Goal: Task Accomplishment & Management: Use online tool/utility

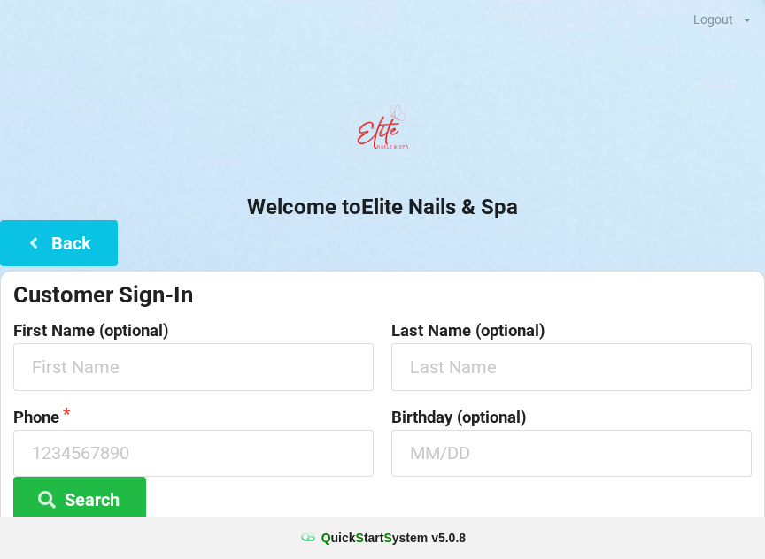
click at [214, 158] on div at bounding box center [382, 133] width 765 height 75
click at [254, 142] on div at bounding box center [382, 133] width 765 height 75
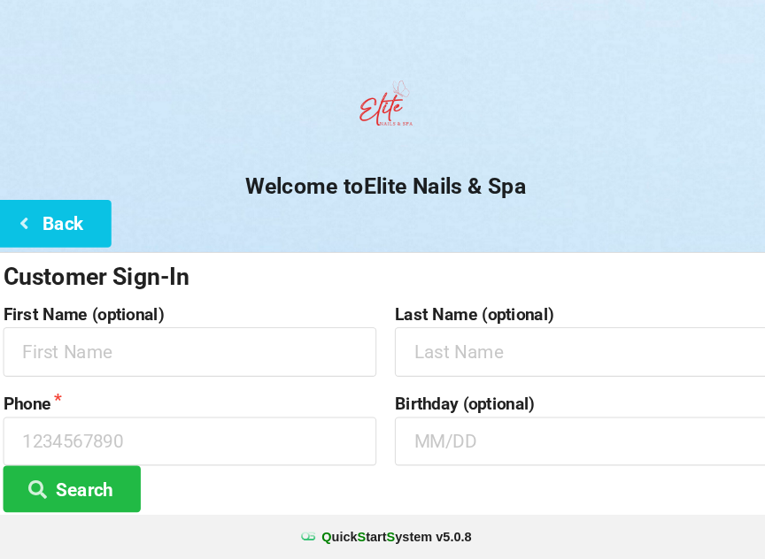
scroll to position [9, 0]
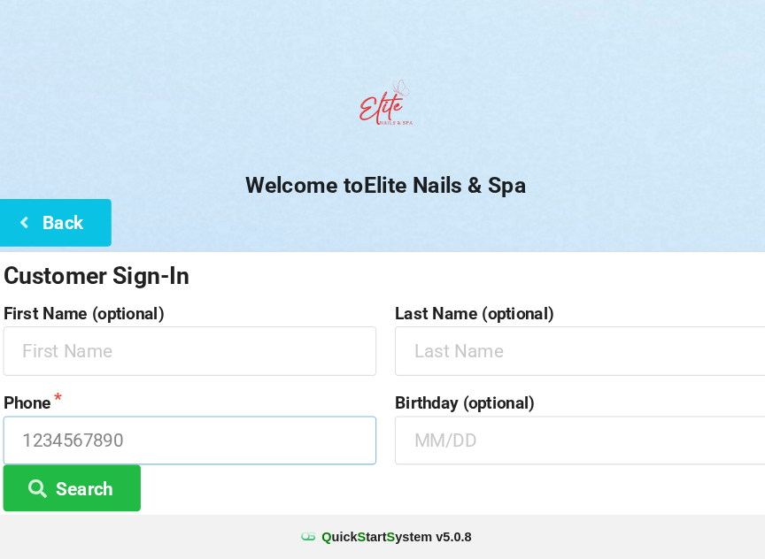
click at [299, 426] on input at bounding box center [193, 444] width 360 height 47
click at [287, 480] on div "Phone Search" at bounding box center [193, 457] width 378 height 114
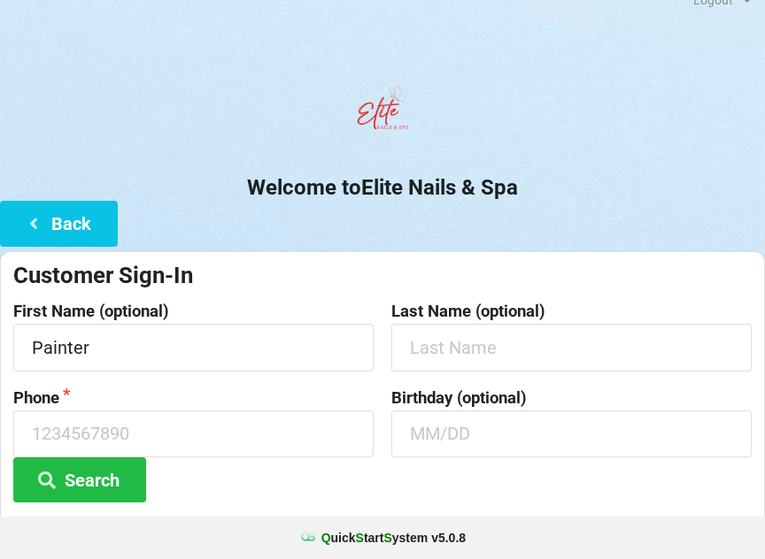
scroll to position [0, 0]
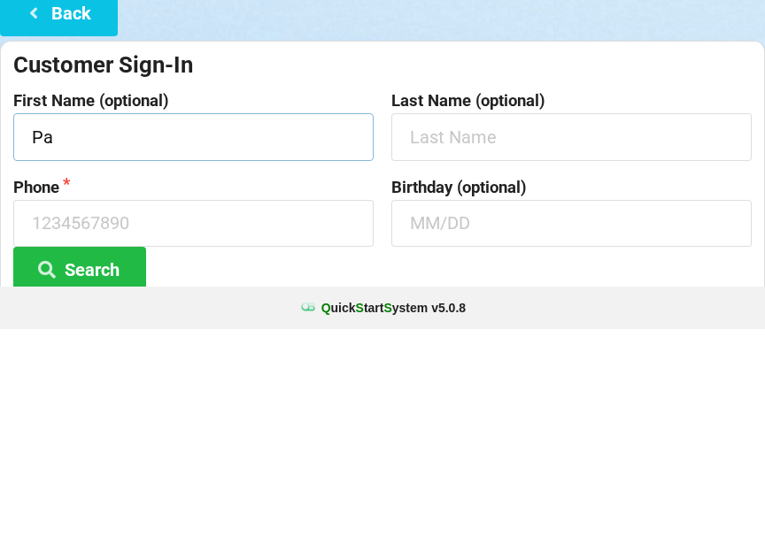
type input "P"
type input "Robin"
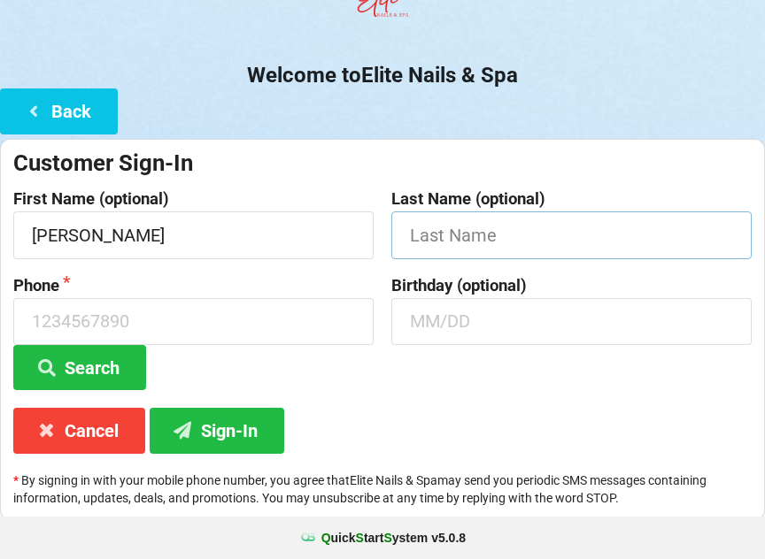
scroll to position [131, 0]
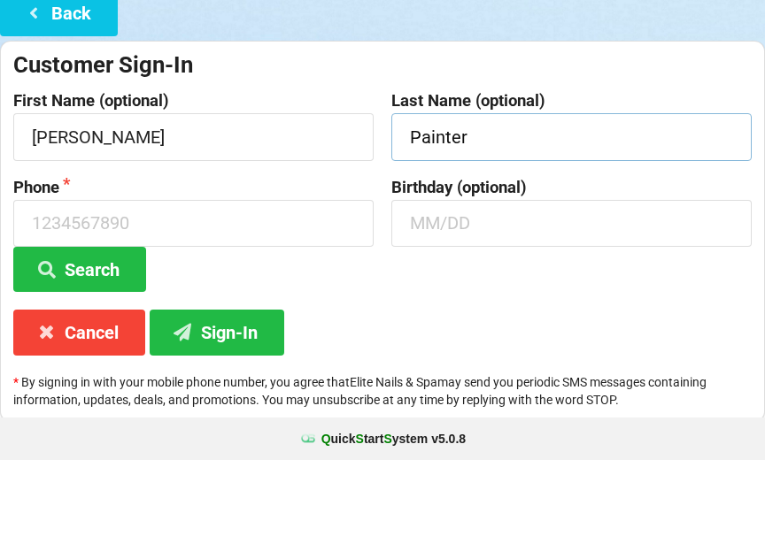
type input "Painter"
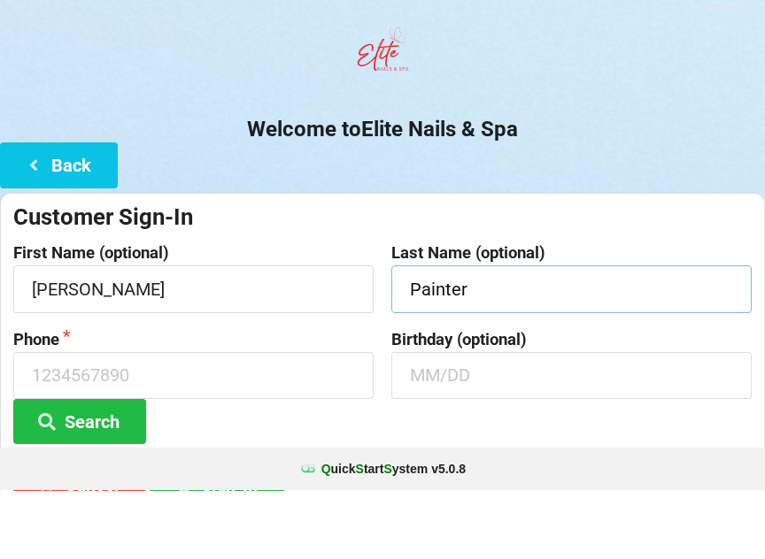
scroll to position [0, 0]
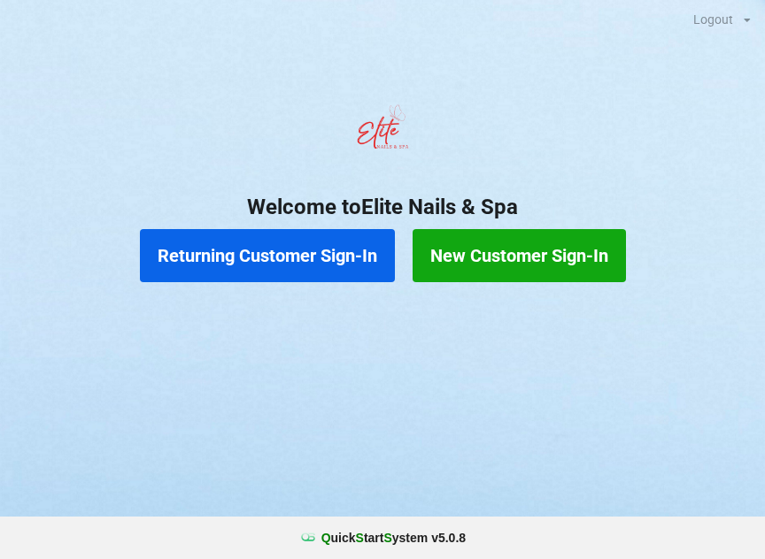
click at [352, 273] on button "Returning Customer Sign-In" at bounding box center [368, 276] width 32 height 6
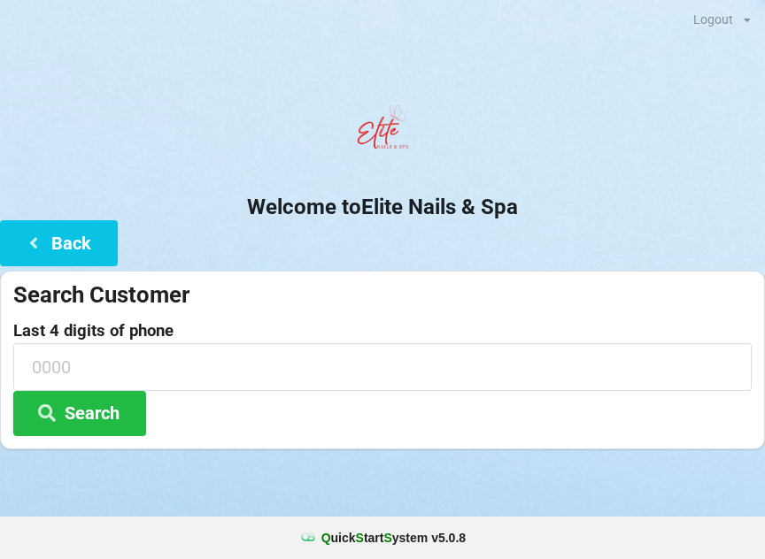
click at [361, 277] on icon at bounding box center [361, 277] width 1 height 1
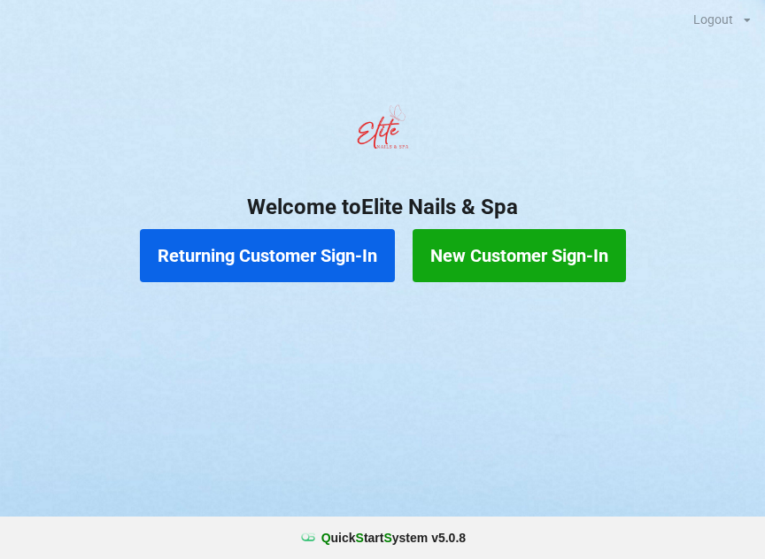
click at [388, 279] on div "Returning Customer Sign-In New Customer Sign-In" at bounding box center [382, 279] width 11 height 1
click at [763, 262] on div "Returning Customer Sign-In New Customer Sign-In" at bounding box center [382, 255] width 765 height 71
click at [364, 276] on button "Returning Customer Sign-In" at bounding box center [373, 278] width 19 height 4
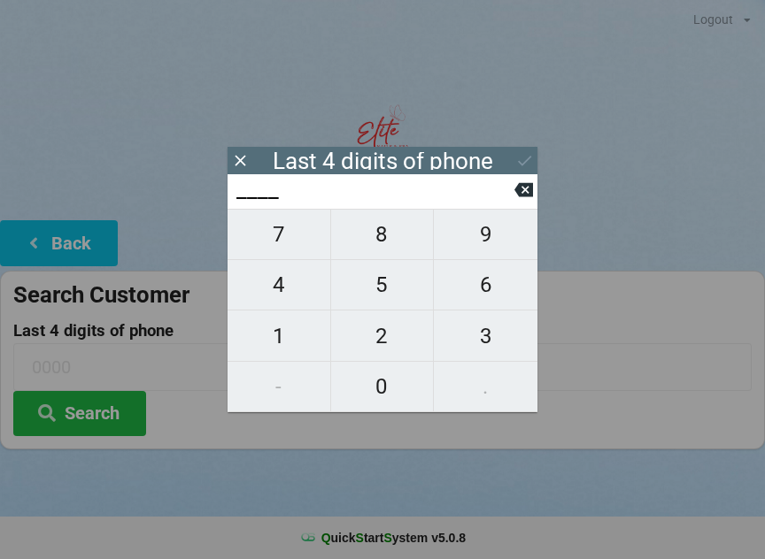
click at [286, 340] on span "1" at bounding box center [278, 336] width 103 height 37
type input "1___"
click at [291, 340] on span "1" at bounding box center [278, 336] width 103 height 37
type input "11__"
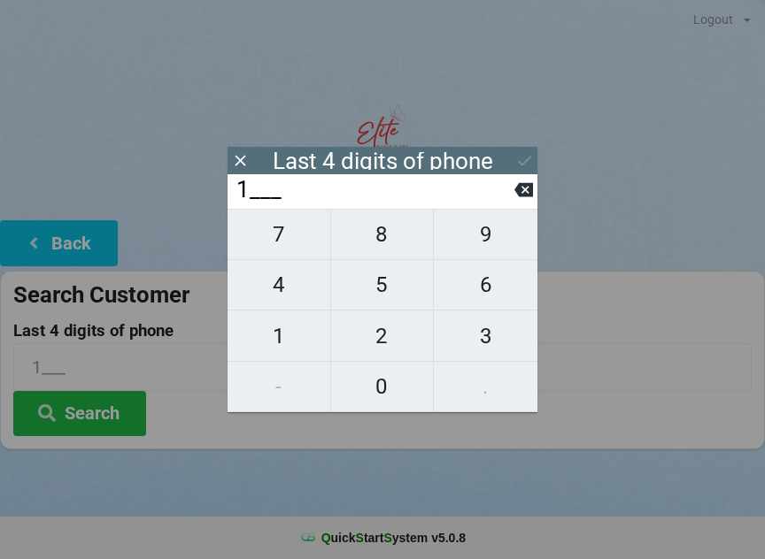
type input "11__"
click at [393, 387] on span "0" at bounding box center [382, 386] width 103 height 37
type input "110_"
click at [386, 240] on span "8" at bounding box center [382, 234] width 103 height 37
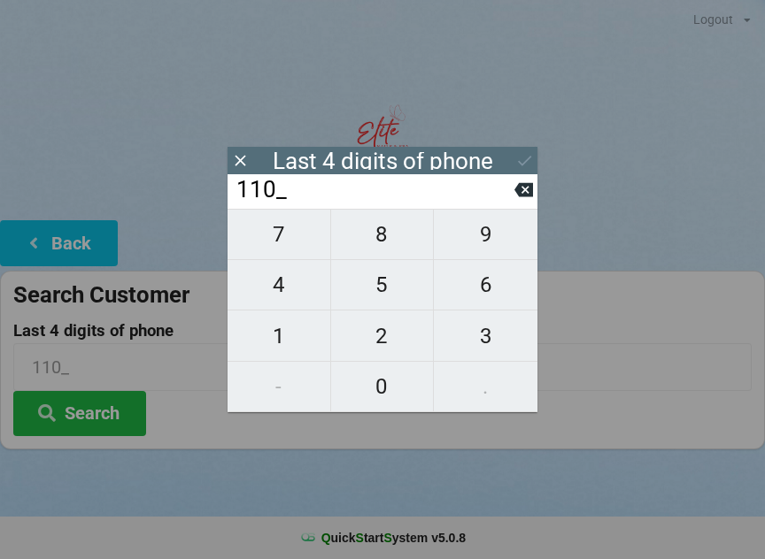
type input "1108"
click at [87, 404] on button "Search" at bounding box center [82, 411] width 131 height 45
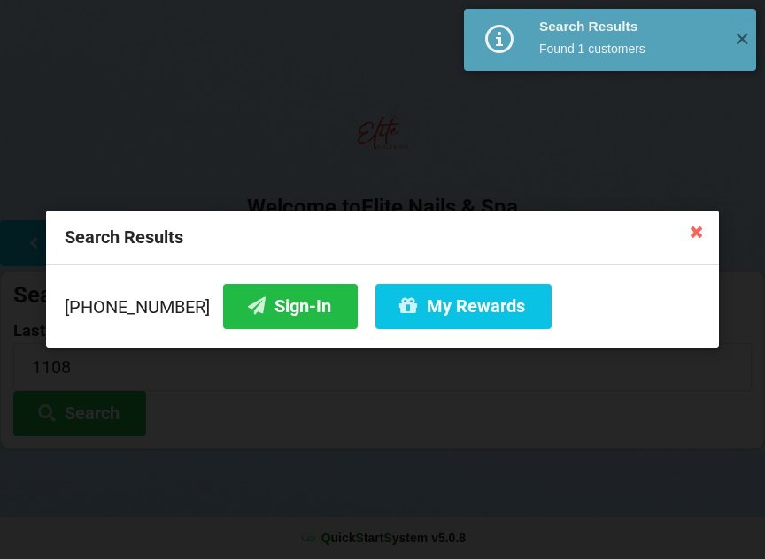
click at [263, 302] on button "Sign-In" at bounding box center [290, 306] width 135 height 45
